Goal: Check status: Check status

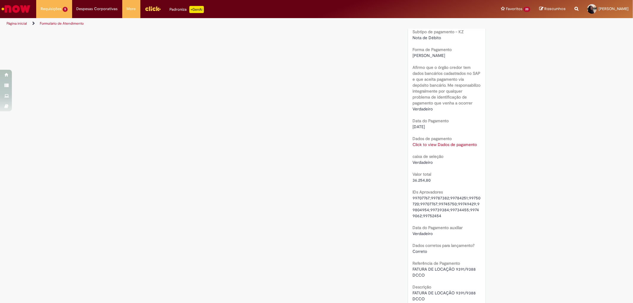
scroll to position [495, 0]
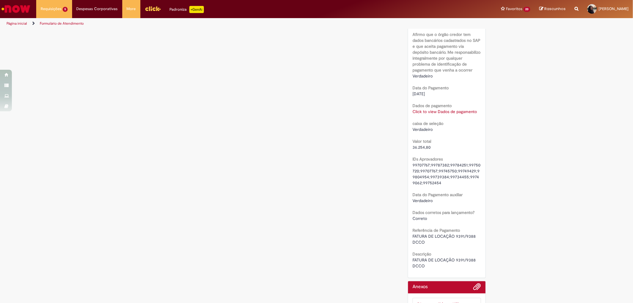
click at [456, 114] on link "Click to view Dados de pagamento" at bounding box center [445, 111] width 64 height 5
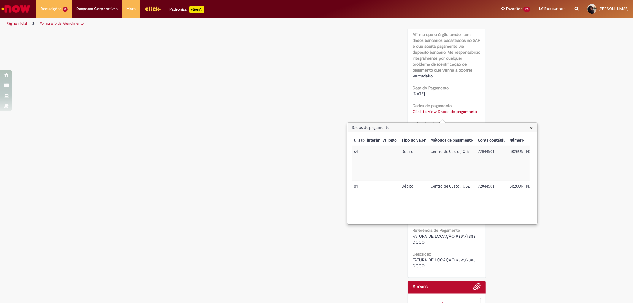
click at [488, 152] on td "72044501" at bounding box center [491, 163] width 31 height 35
copy td "72044501"
click at [57, 82] on span "Solicitação de numerário" at bounding box center [60, 80] width 37 height 4
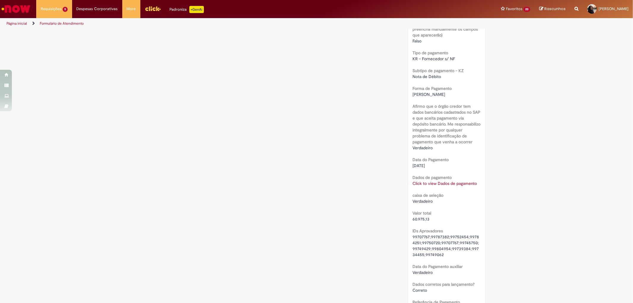
scroll to position [462, 0]
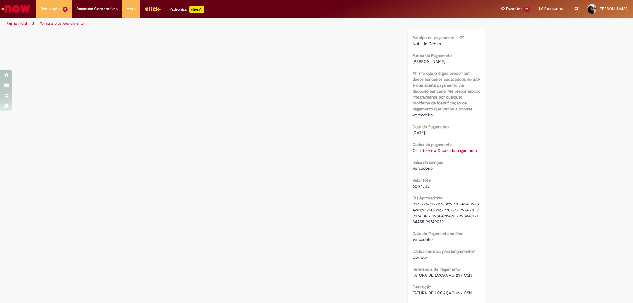
click at [418, 186] on span "60.975,13" at bounding box center [421, 186] width 17 height 5
copy span "60.975,13"
click at [443, 151] on link "Click to view Dados de pagamento" at bounding box center [445, 150] width 64 height 5
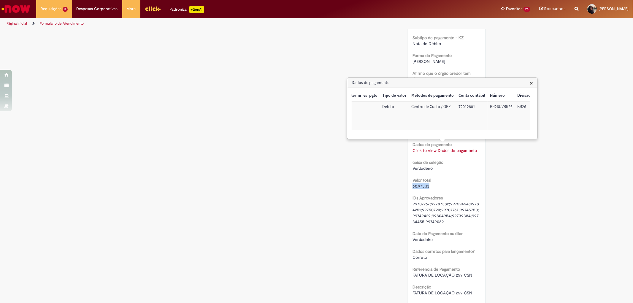
scroll to position [0, 0]
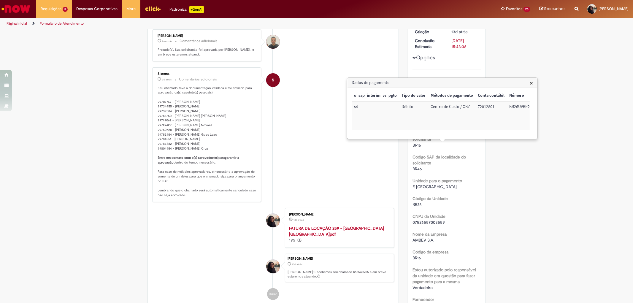
scroll to position [0, 0]
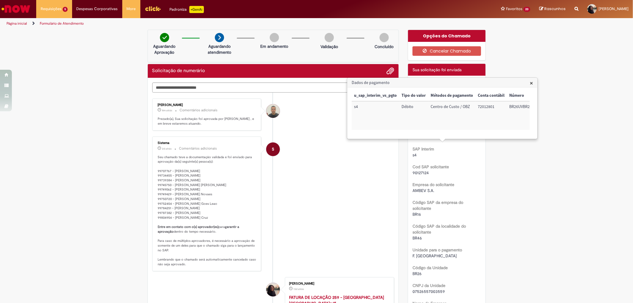
click at [531, 83] on span "×" at bounding box center [531, 83] width 3 height 8
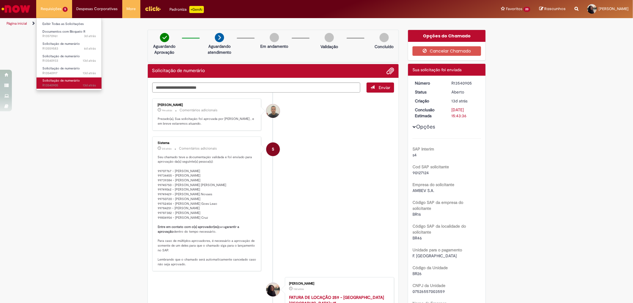
click at [64, 86] on span "13d atrás 13 dias atrás R13540905" at bounding box center [68, 85] width 53 height 5
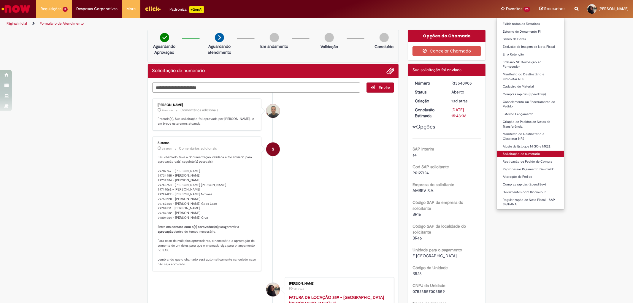
click at [522, 156] on link "Solicitação de numerário" at bounding box center [530, 154] width 67 height 7
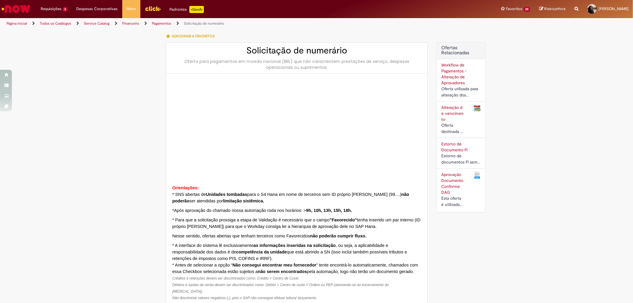
type input "********"
type input "**********"
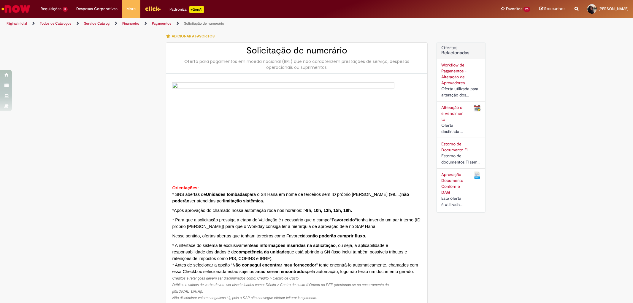
type input "****"
type input "**********"
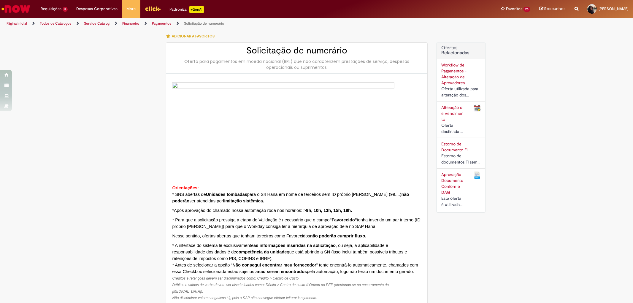
type input "**********"
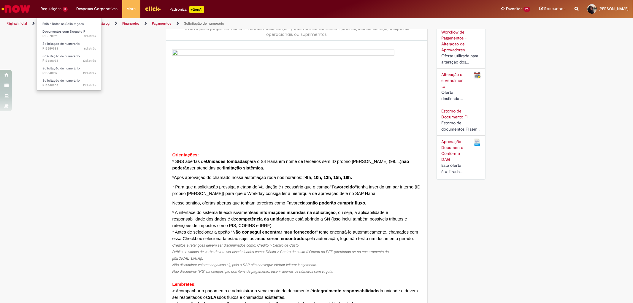
click at [61, 89] on ul "Exibir Todas as Solicitações Documentos com Bloqueio R 3d atrás 3 dias atrás R1…" at bounding box center [69, 54] width 66 height 73
click at [65, 82] on span "Solicitação de numerário" at bounding box center [60, 80] width 37 height 4
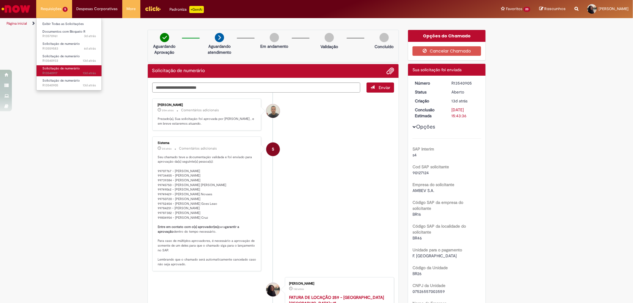
click at [72, 68] on span "Solicitação de numerário" at bounding box center [60, 68] width 37 height 4
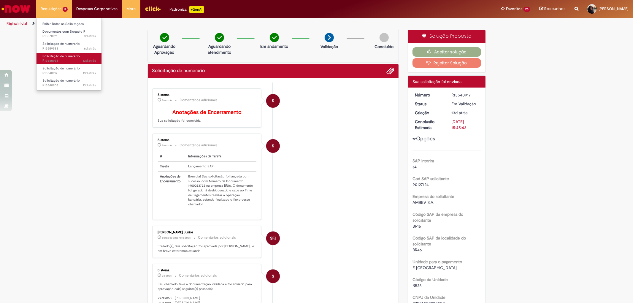
click at [59, 59] on span "13d atrás 13 dias atrás R13540933" at bounding box center [68, 61] width 53 height 5
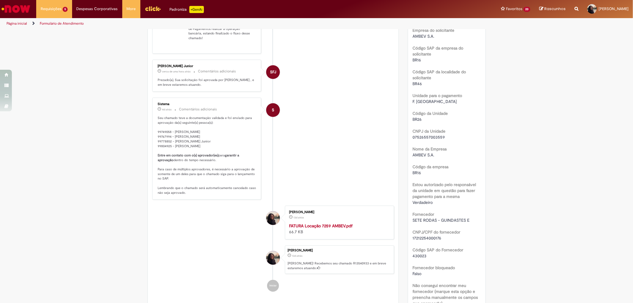
scroll to position [1, 0]
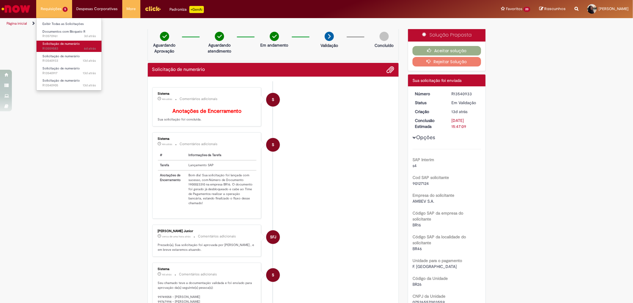
click at [56, 42] on span "Solicitação de numerário" at bounding box center [60, 44] width 37 height 4
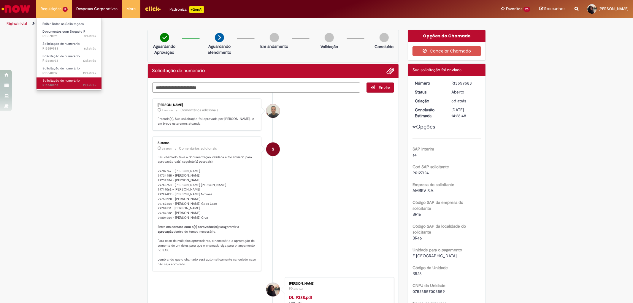
click at [73, 79] on span "Solicitação de numerário" at bounding box center [60, 80] width 37 height 4
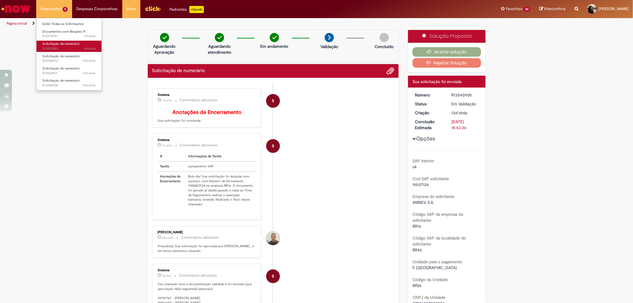
click at [66, 48] on span "6d atrás 6 dias atrás R13559583" at bounding box center [68, 48] width 53 height 5
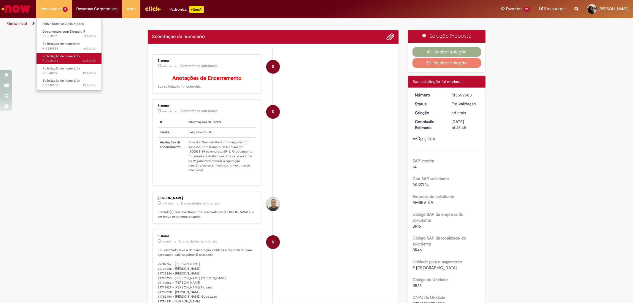
click at [73, 55] on span "Solicitação de numerário" at bounding box center [60, 56] width 37 height 4
